Goal: Find specific page/section: Find specific page/section

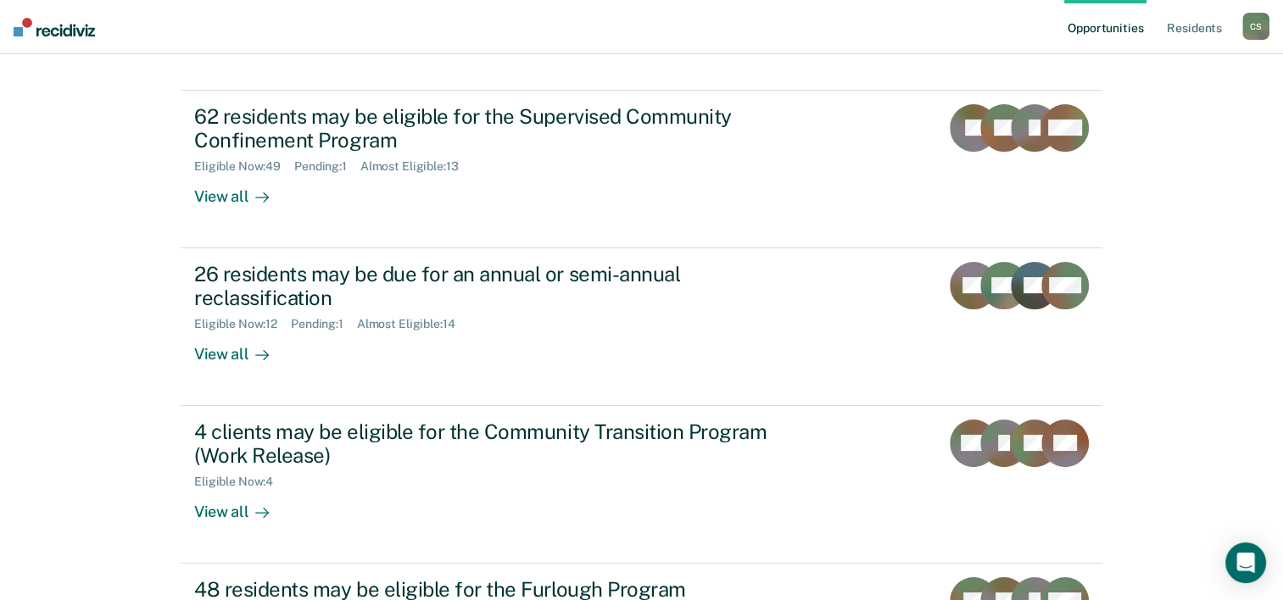
scroll to position [170, 0]
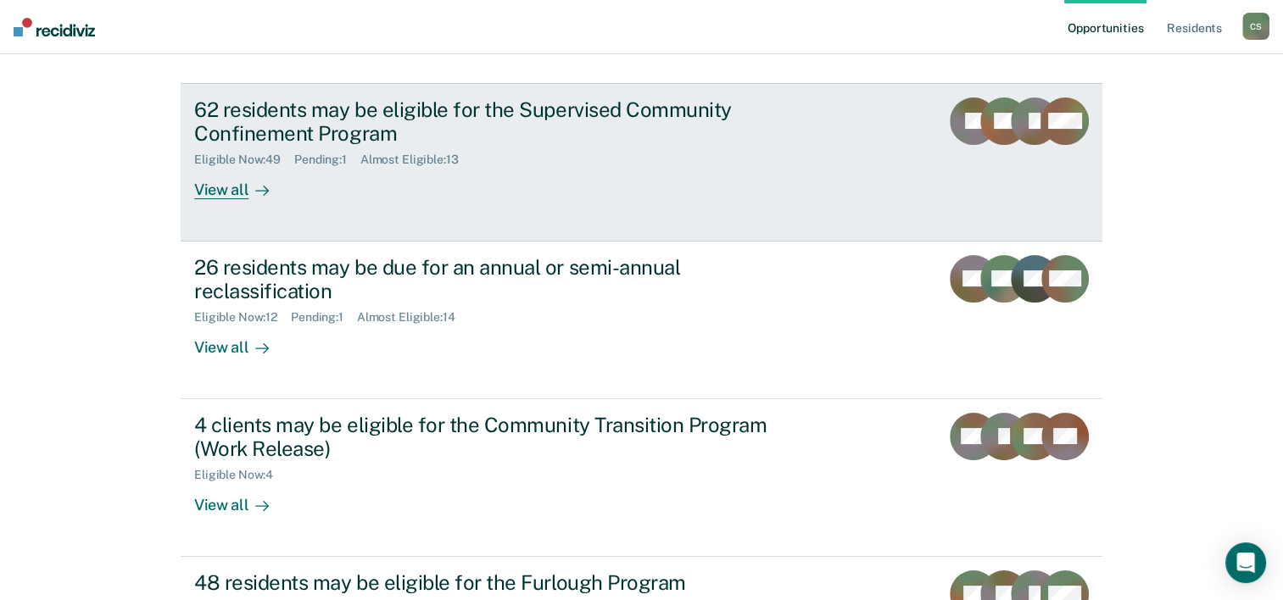
click at [210, 193] on div "View all" at bounding box center [241, 183] width 95 height 33
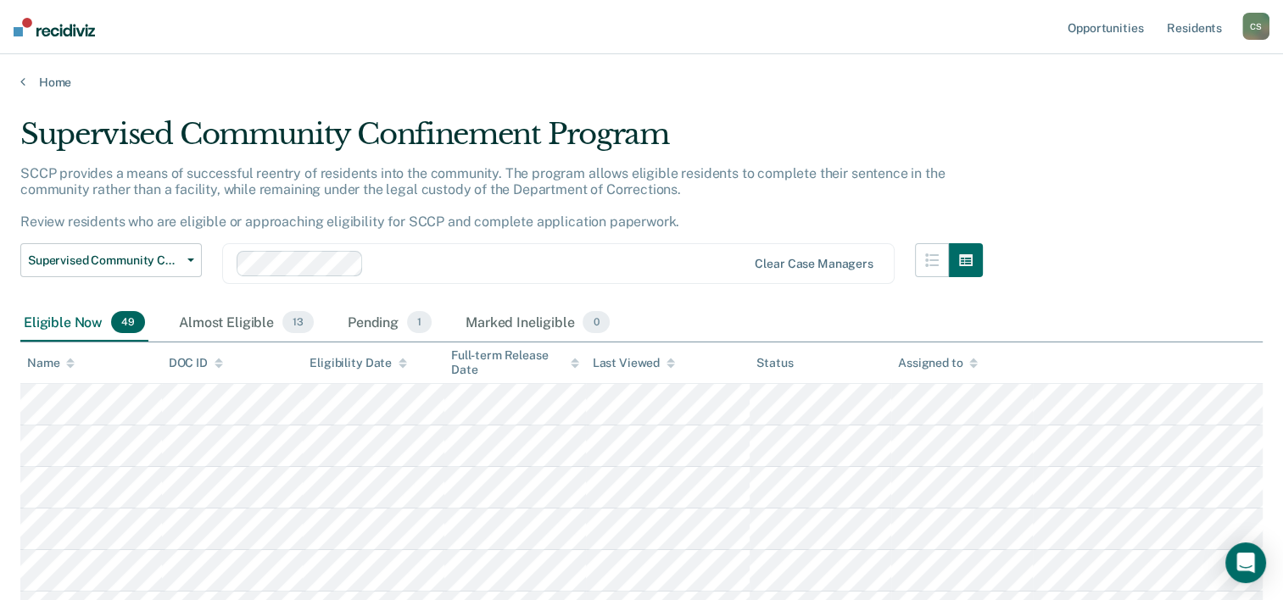
click at [69, 363] on icon at bounding box center [70, 363] width 8 height 11
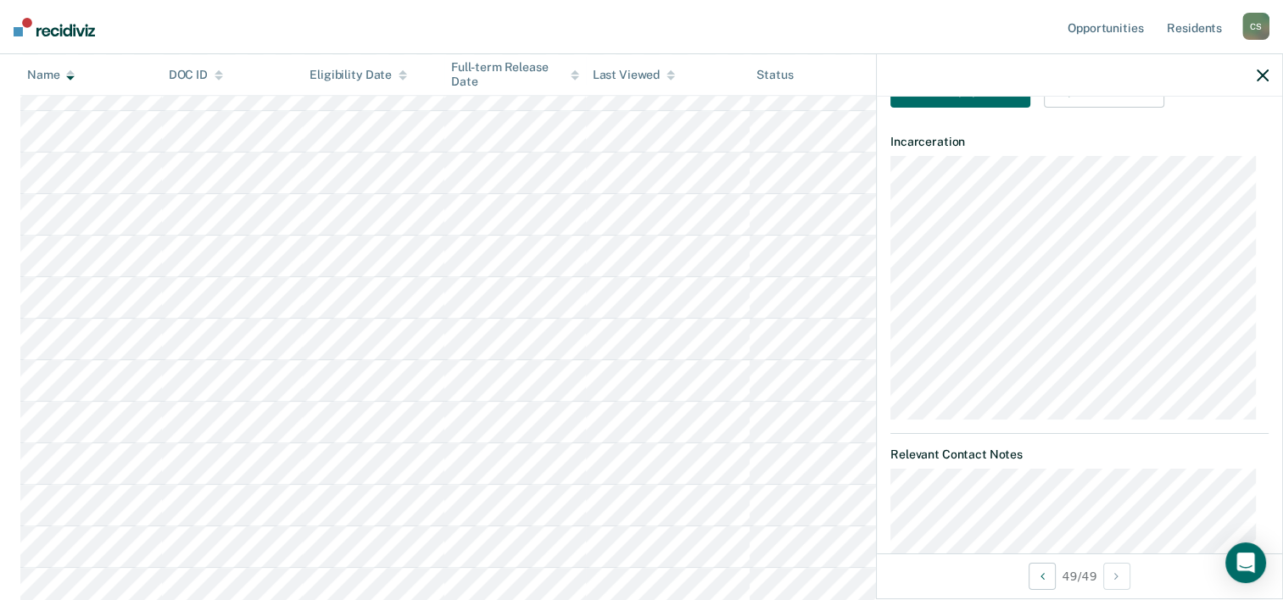
scroll to position [254, 0]
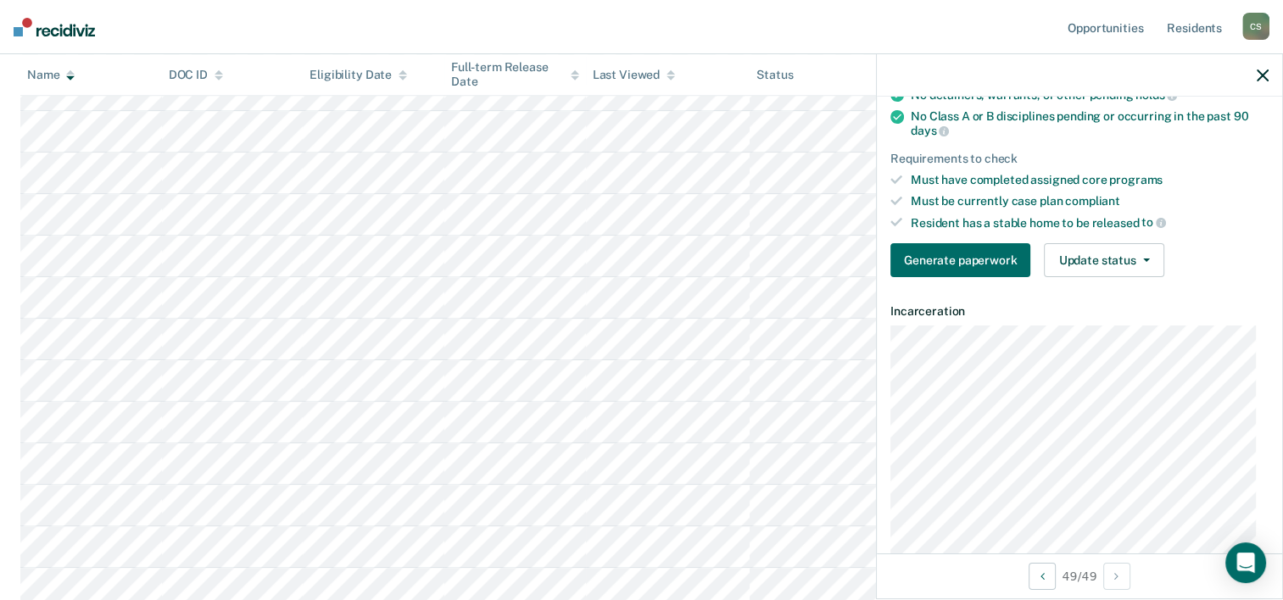
click at [1262, 76] on icon "button" at bounding box center [1262, 76] width 12 height 12
